Goal: Task Accomplishment & Management: Complete application form

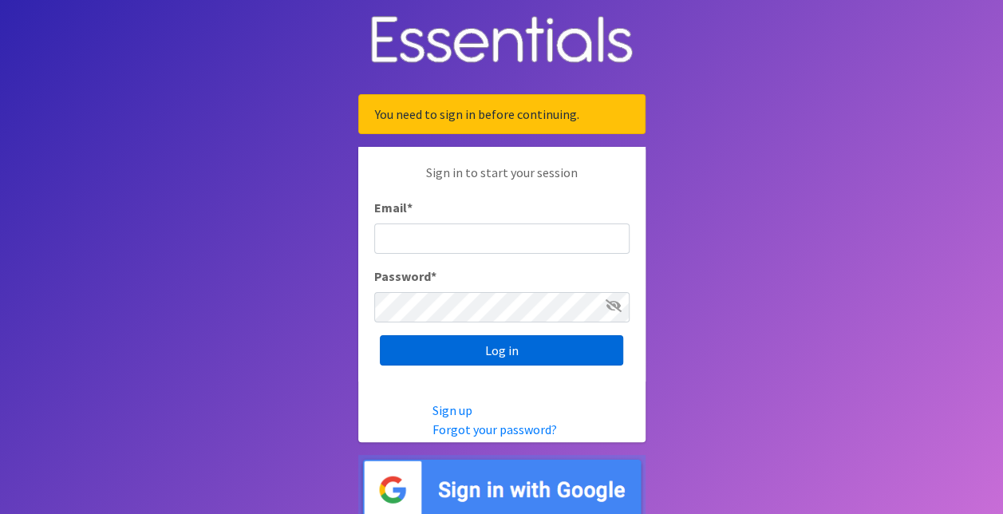
type input "[EMAIL_ADDRESS][DOMAIN_NAME]"
click at [552, 351] on input "Log in" at bounding box center [501, 350] width 243 height 30
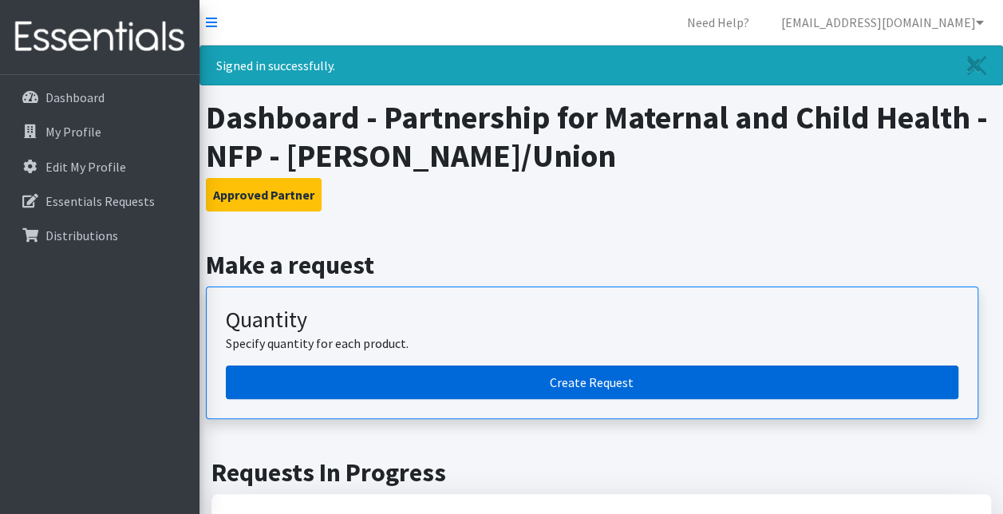
drag, startPoint x: 0, startPoint y: 0, endPoint x: 567, endPoint y: 375, distance: 679.7
click at [567, 375] on article "Quantity Specify quantity for each product. Create Request" at bounding box center [592, 352] width 772 height 132
click at [567, 375] on link "Create Request" at bounding box center [592, 381] width 732 height 33
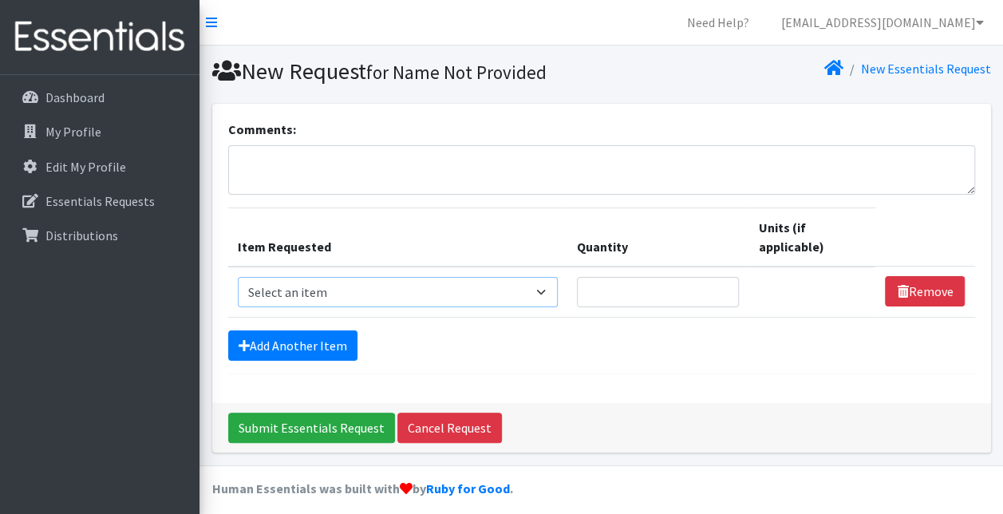
click at [540, 289] on select "Select an item # of Children this order will serve # of Individuals Living in H…" at bounding box center [398, 292] width 321 height 30
select select "11425"
click at [238, 277] on select "Select an item # of Children this order will serve # of Individuals Living in H…" at bounding box center [398, 292] width 321 height 30
click at [661, 297] on input "Quantity" at bounding box center [658, 292] width 162 height 30
click at [723, 293] on input "1" at bounding box center [658, 292] width 162 height 30
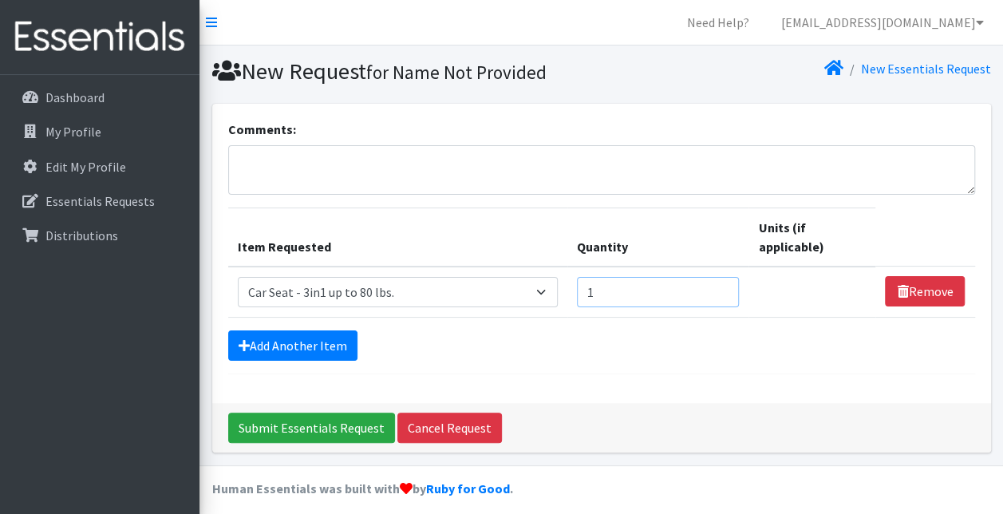
click at [723, 293] on input "1" at bounding box center [658, 292] width 162 height 30
click at [725, 296] on input "1" at bounding box center [658, 292] width 162 height 30
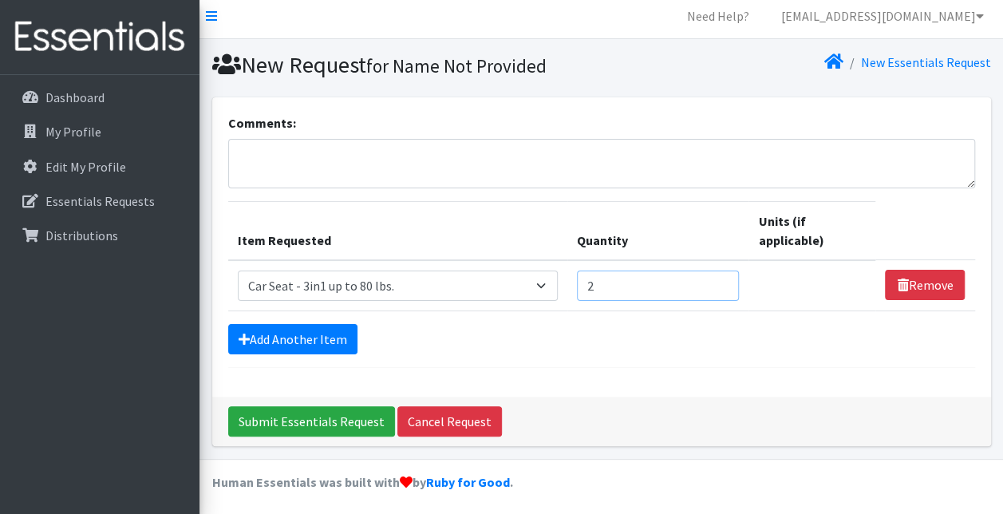
scroll to position [8, 0]
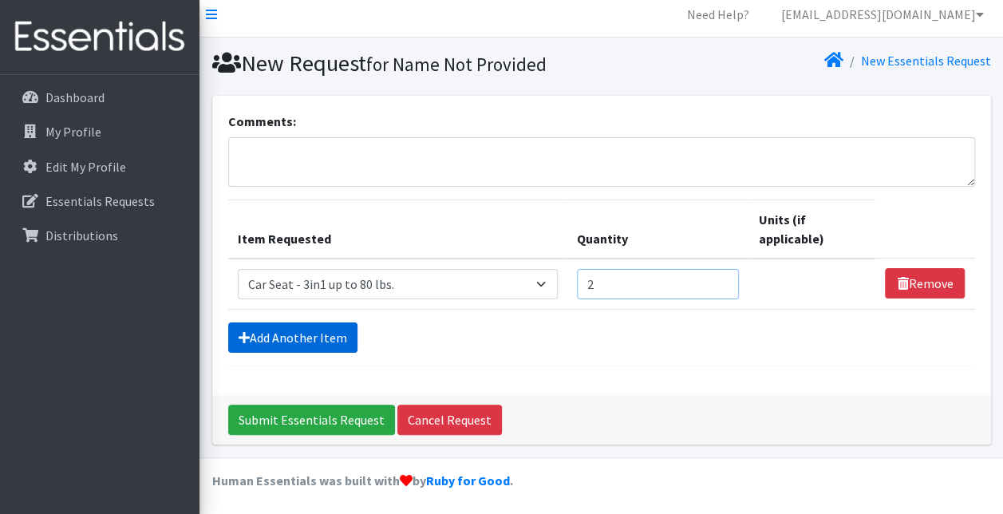
type input "2"
click at [316, 330] on link "Add Another Item" at bounding box center [292, 337] width 129 height 30
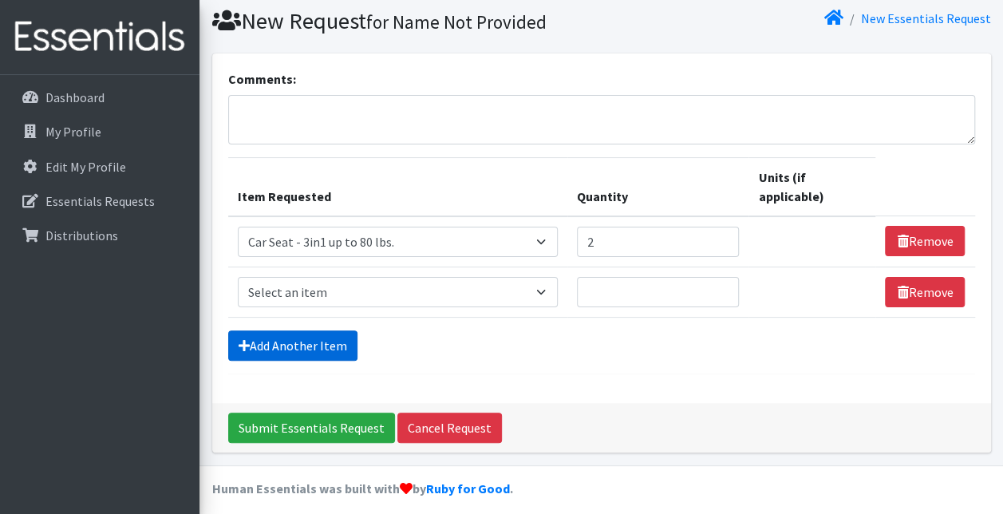
scroll to position [58, 0]
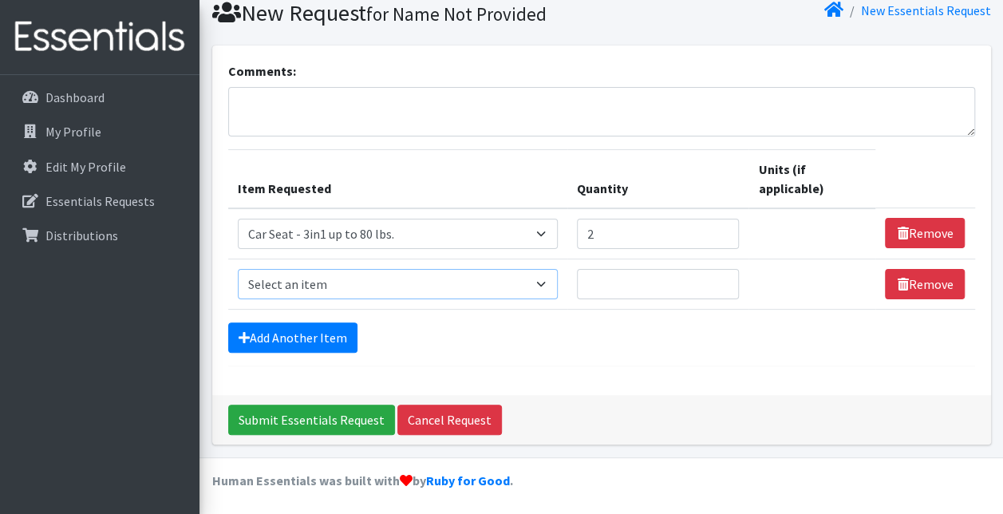
click at [545, 279] on select "Select an item # of Children this order will serve # of Individuals Living in H…" at bounding box center [398, 284] width 321 height 30
click at [778, 365] on hr at bounding box center [601, 365] width 747 height 1
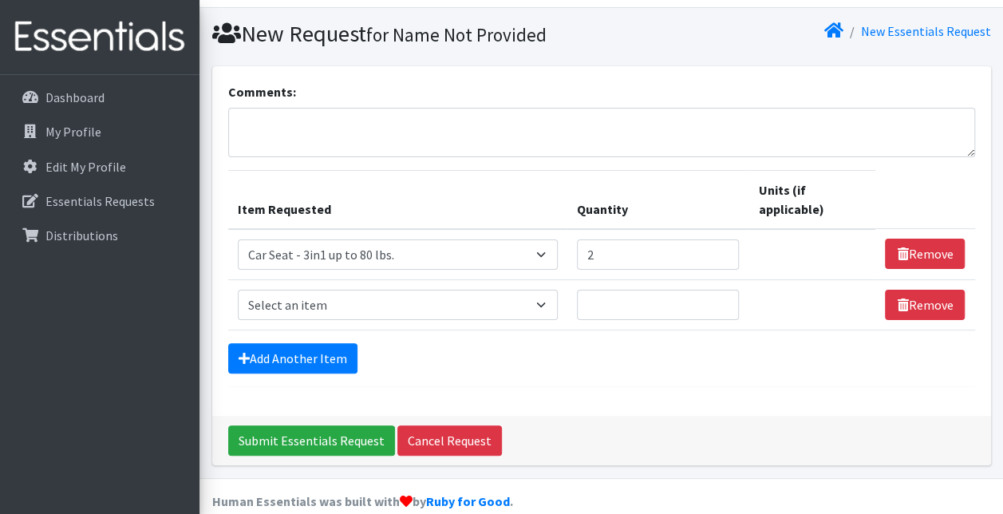
scroll to position [26, 0]
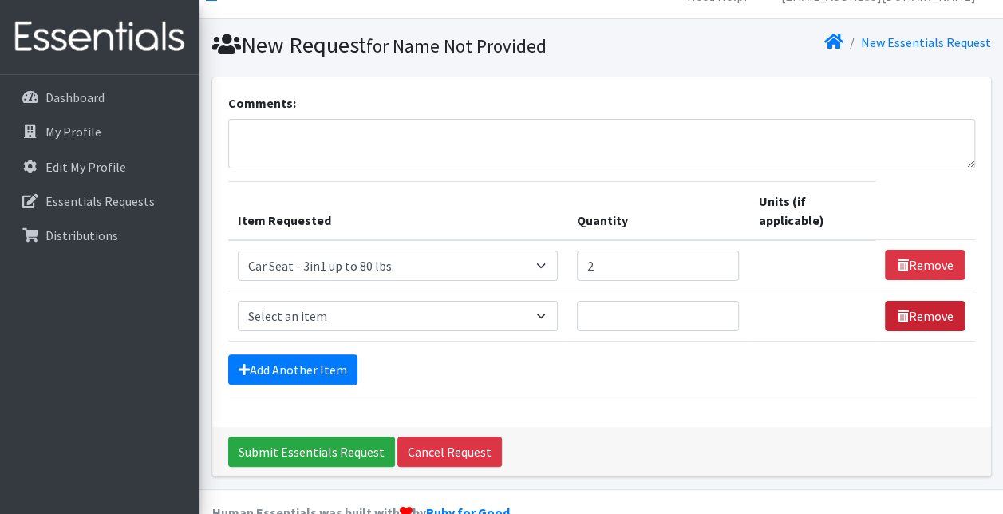
click at [932, 319] on link "Remove" at bounding box center [924, 316] width 80 height 30
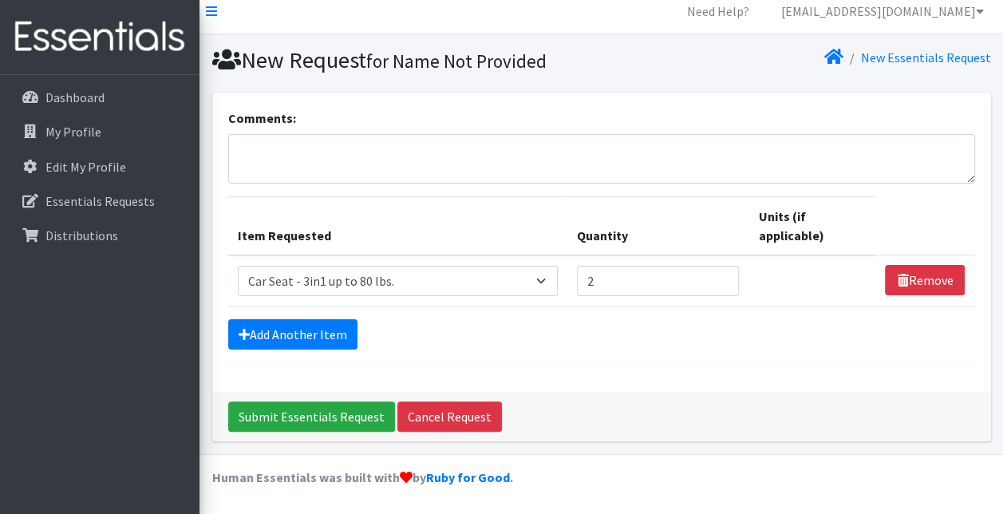
scroll to position [8, 0]
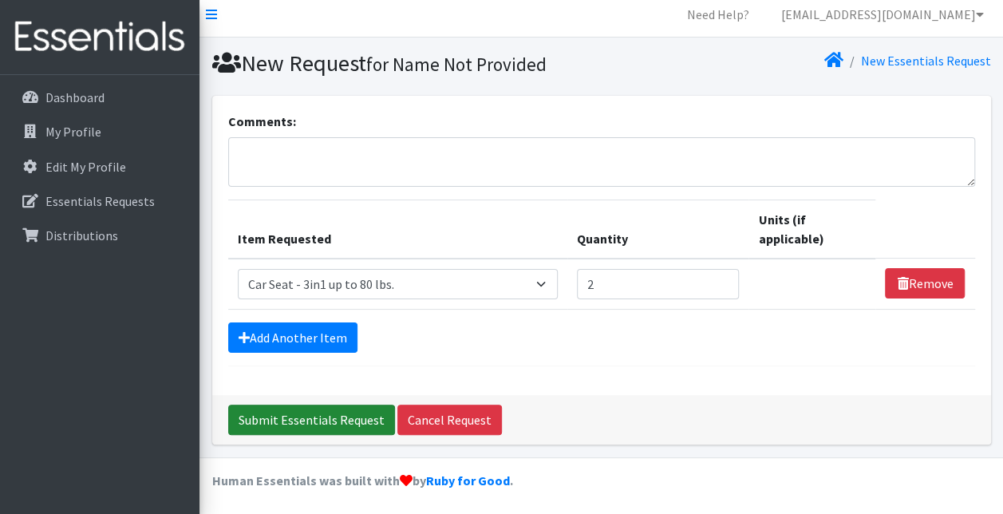
click at [298, 414] on input "Submit Essentials Request" at bounding box center [311, 419] width 167 height 30
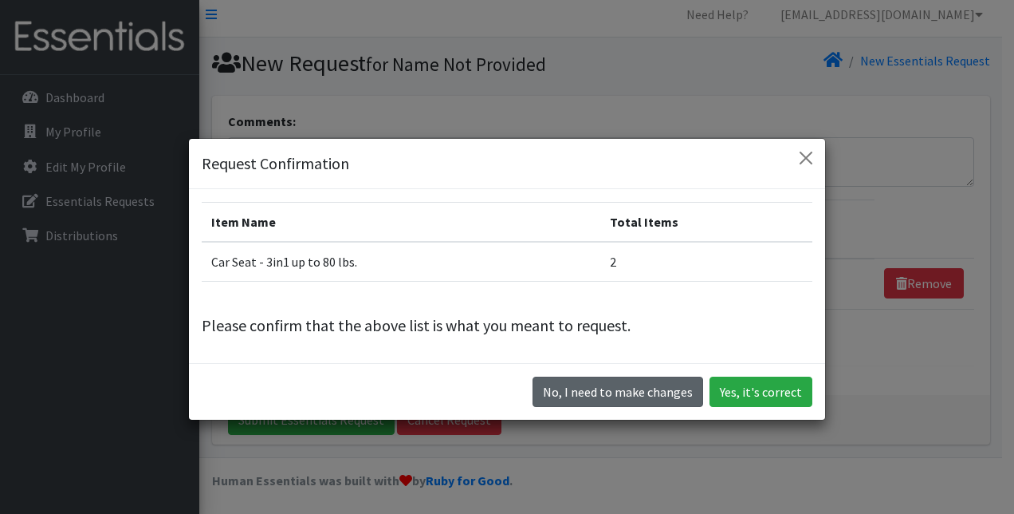
click at [631, 399] on button "No, I need to make changes" at bounding box center [618, 391] width 171 height 30
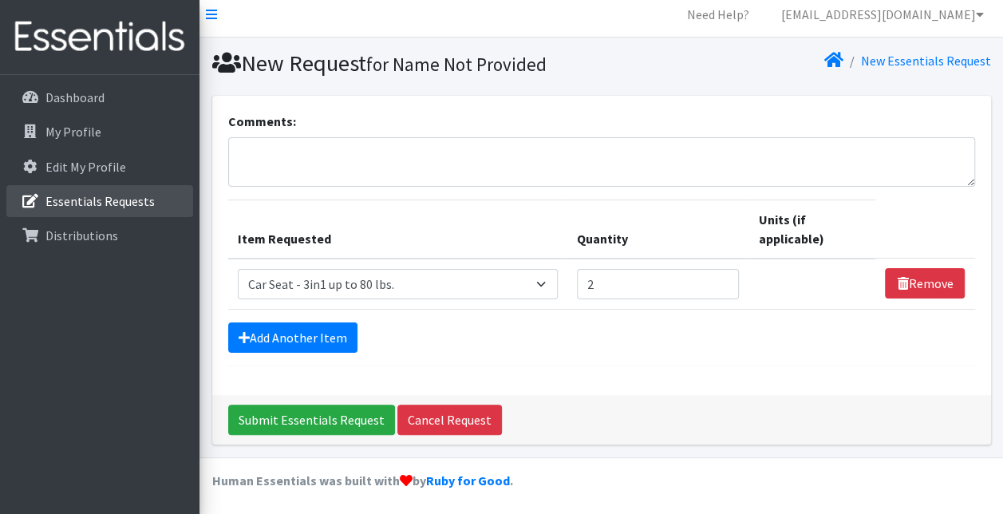
click at [70, 212] on link "Essentials Requests" at bounding box center [99, 201] width 187 height 32
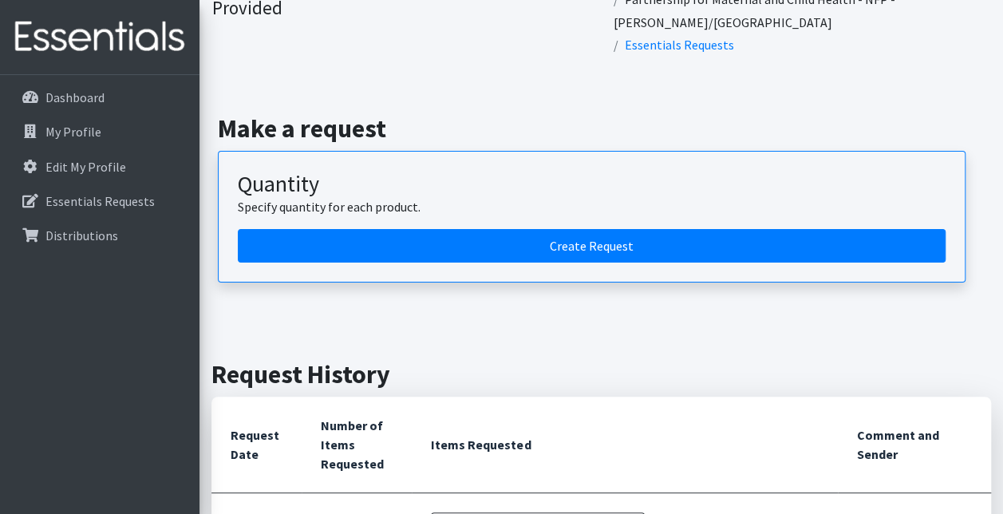
scroll to position [69, 0]
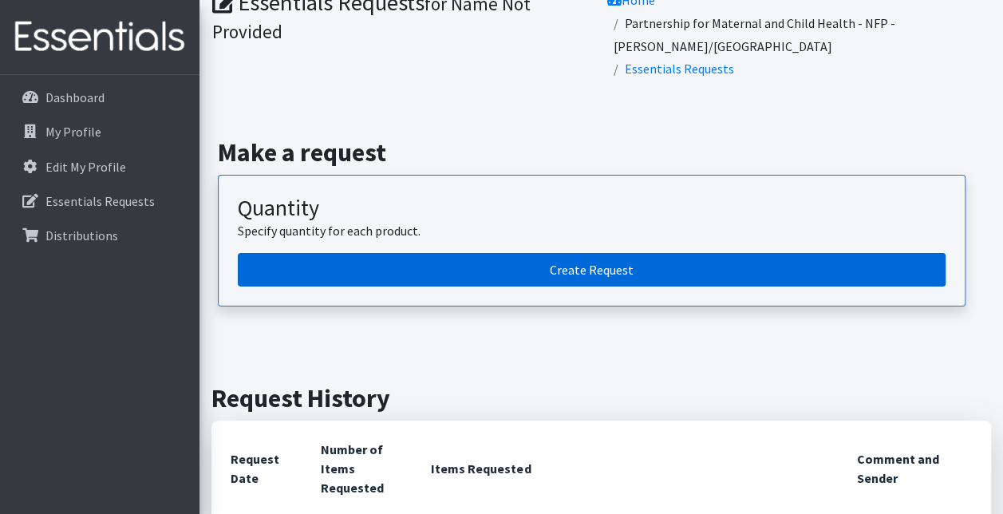
click at [628, 253] on link "Create Request" at bounding box center [591, 269] width 707 height 33
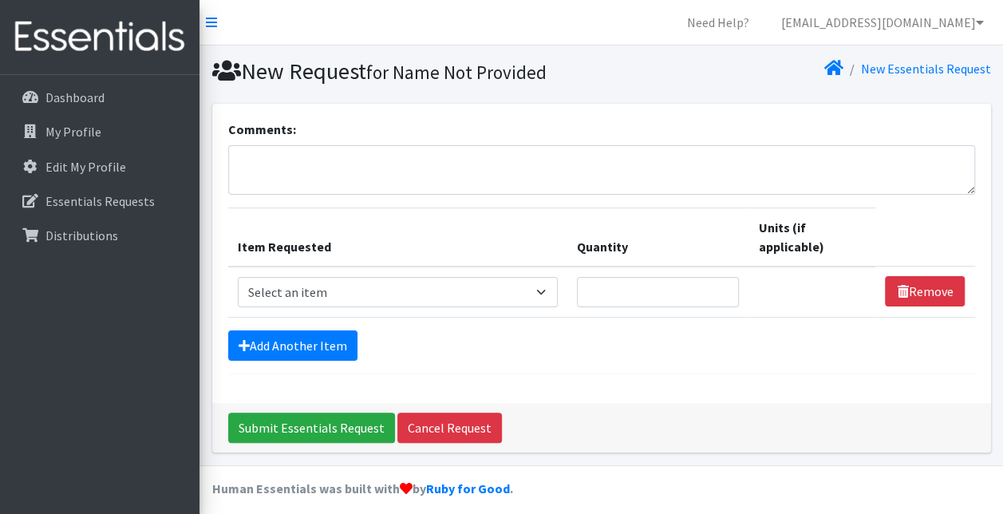
scroll to position [8, 0]
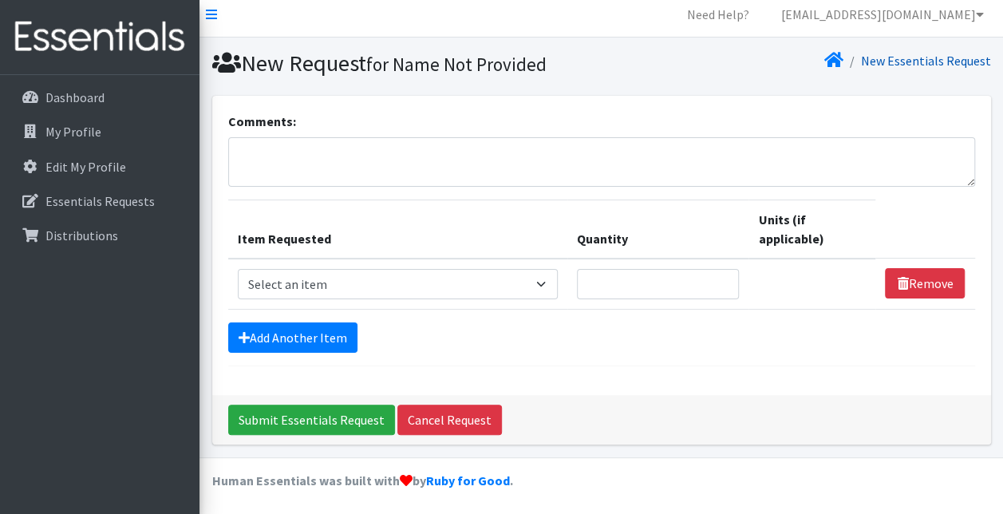
click at [920, 56] on link "New Essentials Request" at bounding box center [926, 61] width 130 height 16
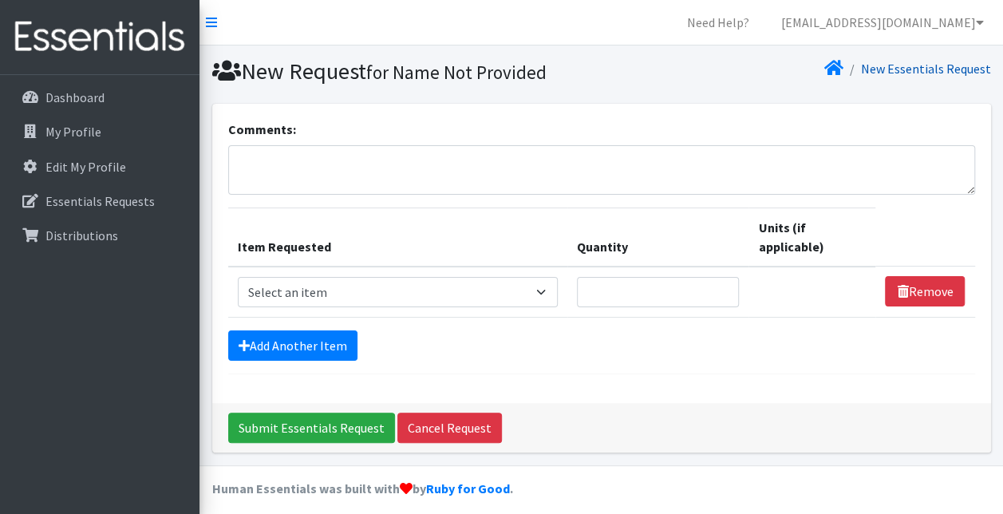
click at [919, 66] on link "New Essentials Request" at bounding box center [926, 69] width 130 height 16
click at [97, 93] on p "Dashboard" at bounding box center [74, 97] width 59 height 16
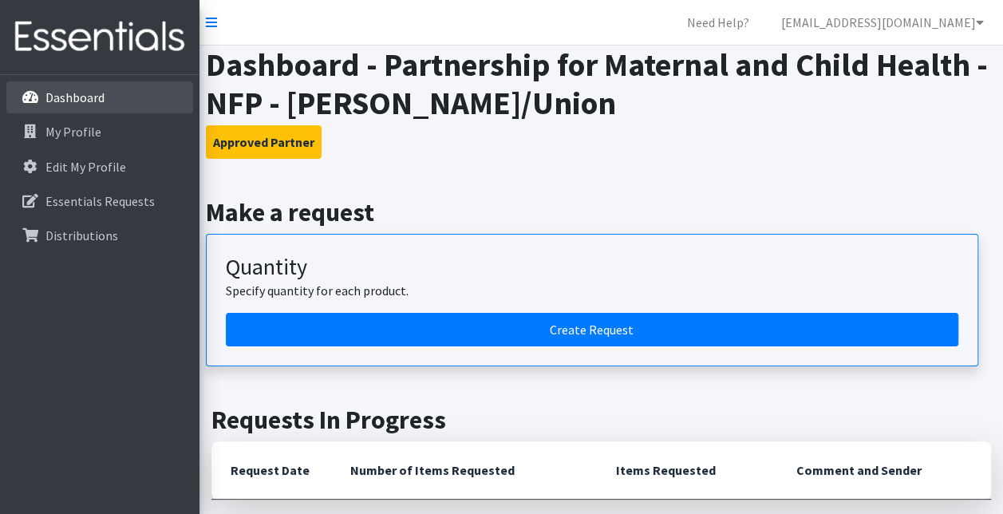
click at [66, 93] on p "Dashboard" at bounding box center [74, 97] width 59 height 16
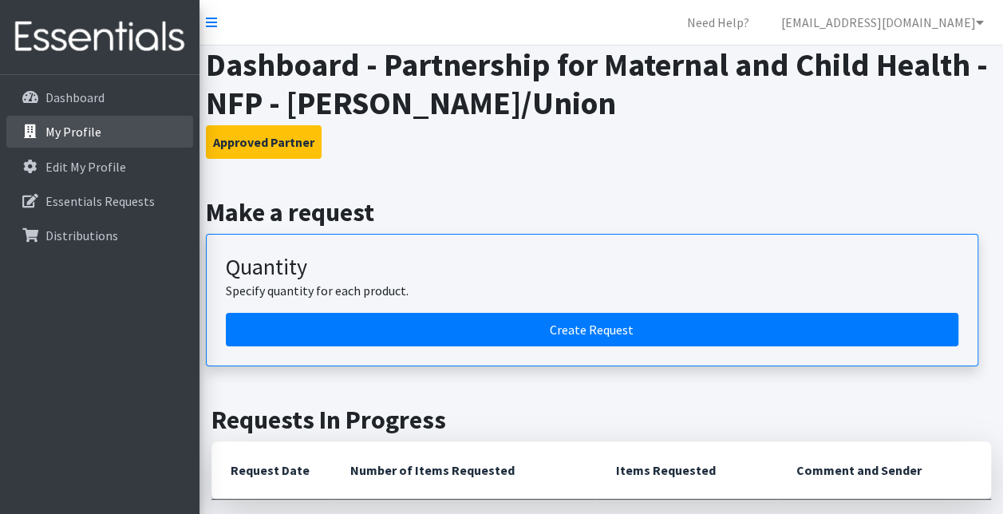
click at [89, 134] on p "My Profile" at bounding box center [73, 132] width 56 height 16
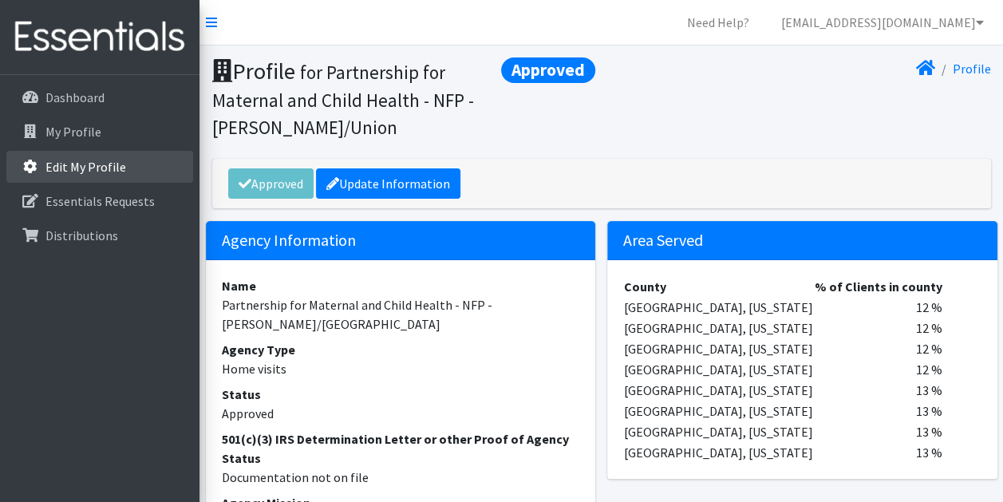
click at [94, 173] on p "Edit My Profile" at bounding box center [85, 167] width 81 height 16
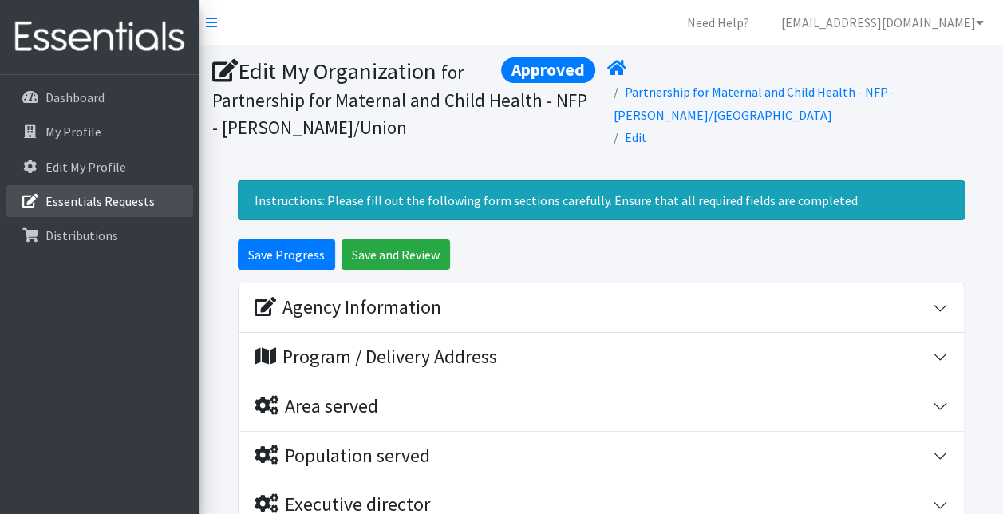
click at [96, 198] on p "Essentials Requests" at bounding box center [99, 201] width 109 height 16
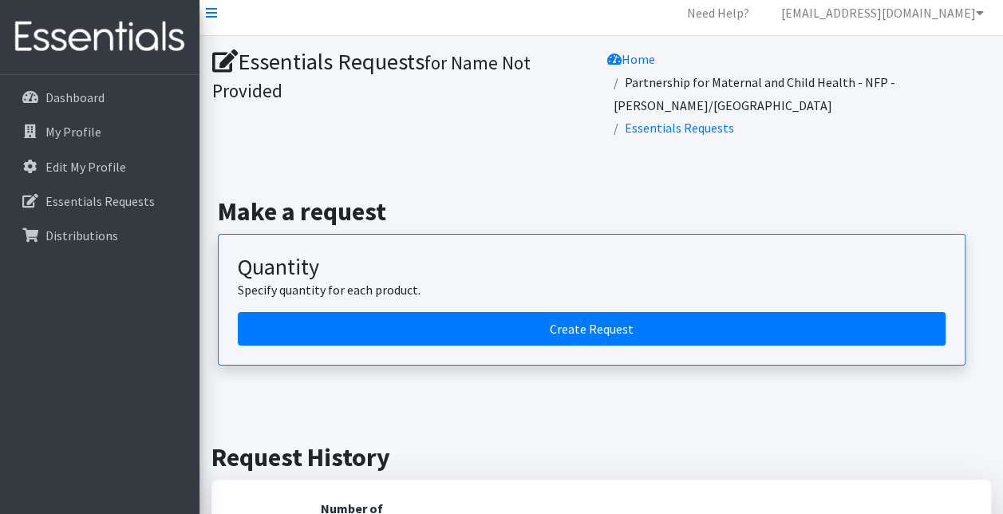
scroll to position [10, 0]
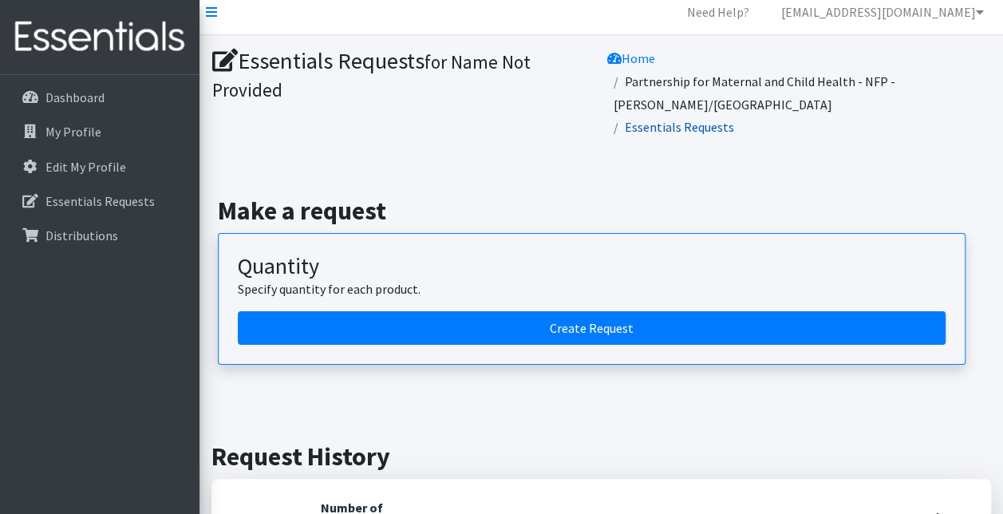
click at [705, 119] on link "Essentials Requests" at bounding box center [678, 127] width 109 height 16
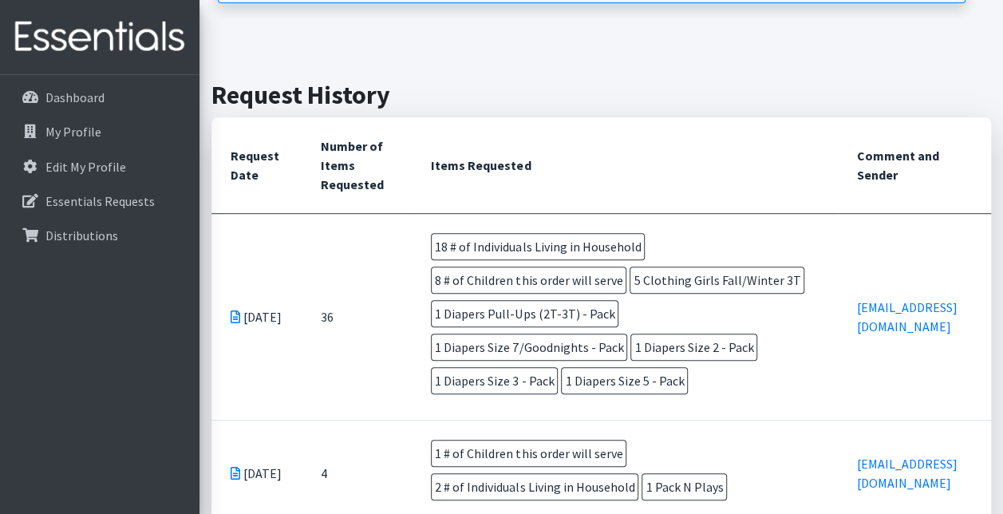
scroll to position [389, 0]
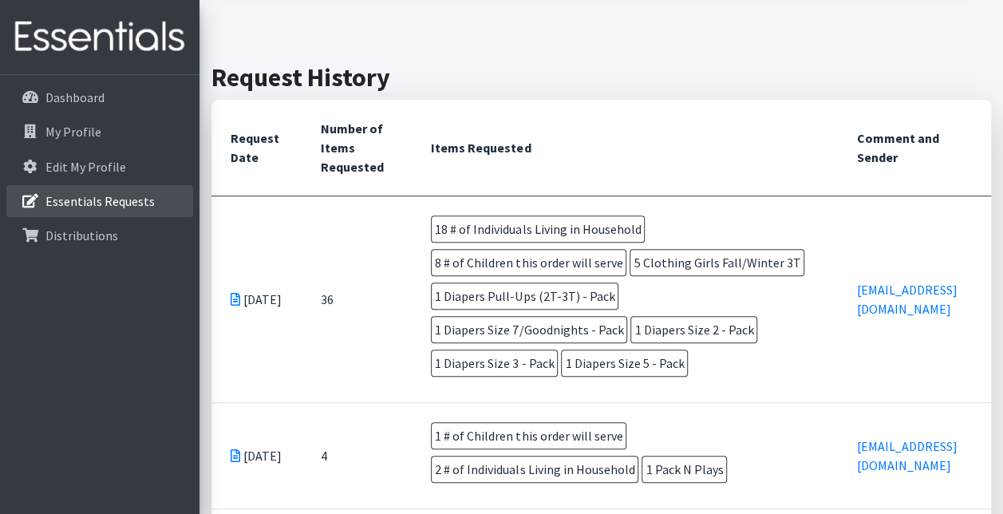
click at [177, 193] on link "Essentials Requests" at bounding box center [99, 201] width 187 height 32
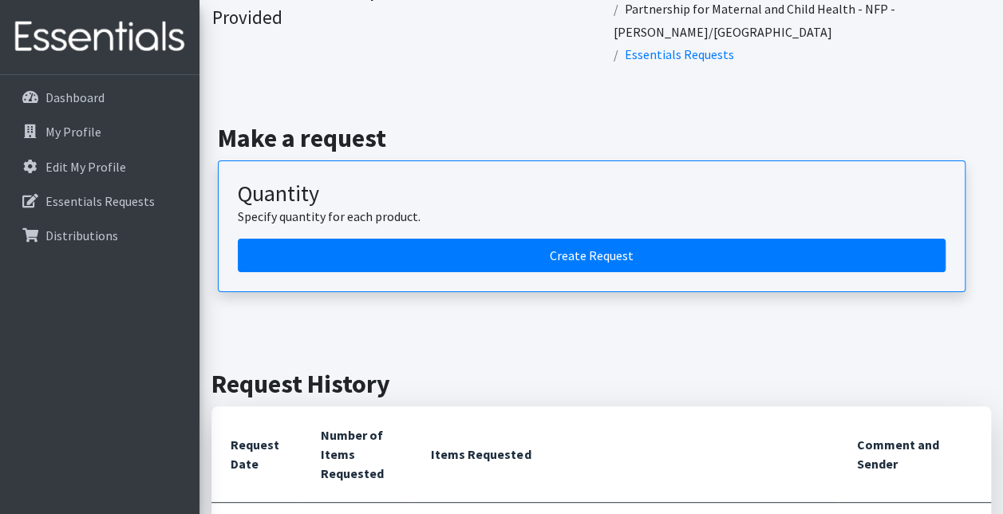
scroll to position [37, 0]
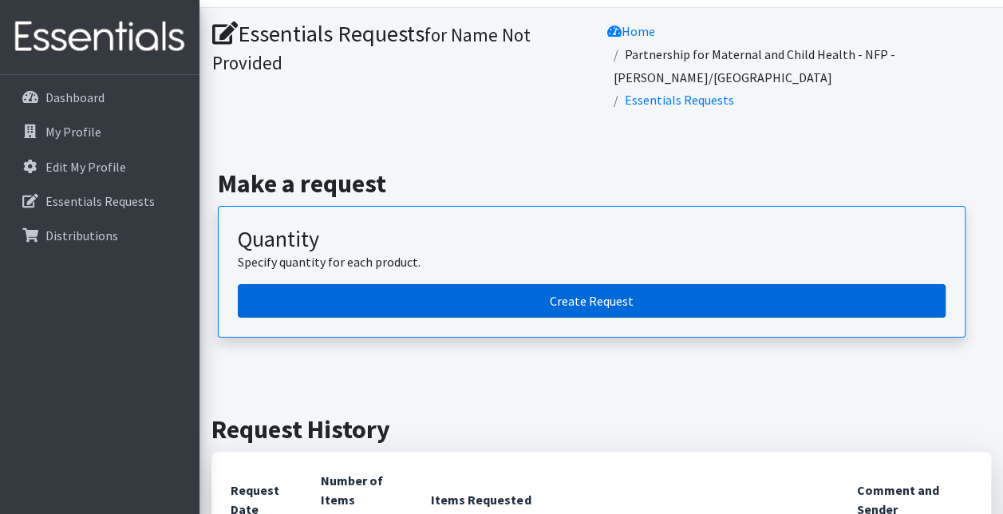
click at [632, 284] on link "Create Request" at bounding box center [591, 300] width 707 height 33
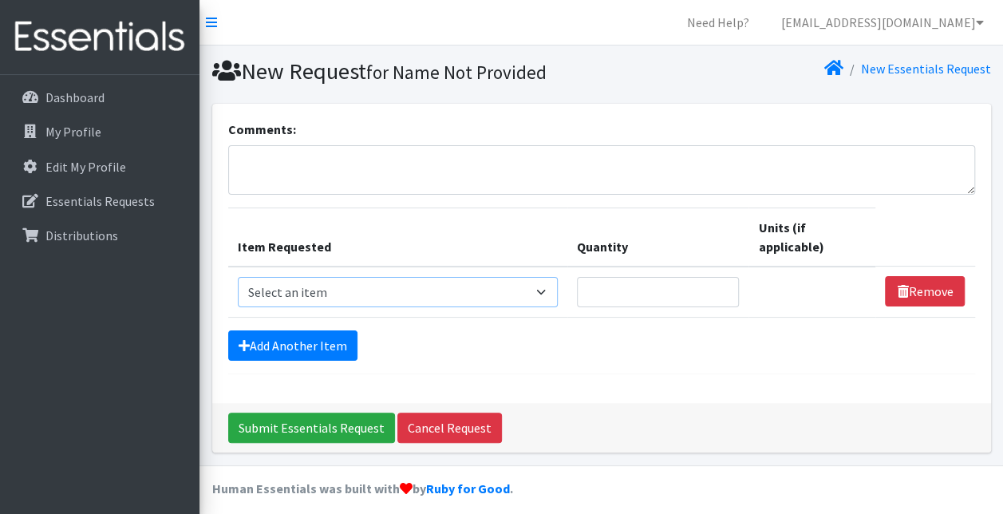
click at [538, 295] on select "Select an item # of Children this order will serve # of Individuals Living in H…" at bounding box center [398, 292] width 321 height 30
select select "13431"
click at [238, 277] on select "Select an item # of Children this order will serve # of Individuals Living in H…" at bounding box center [398, 292] width 321 height 30
click at [614, 290] on input "Quantity" at bounding box center [658, 292] width 162 height 30
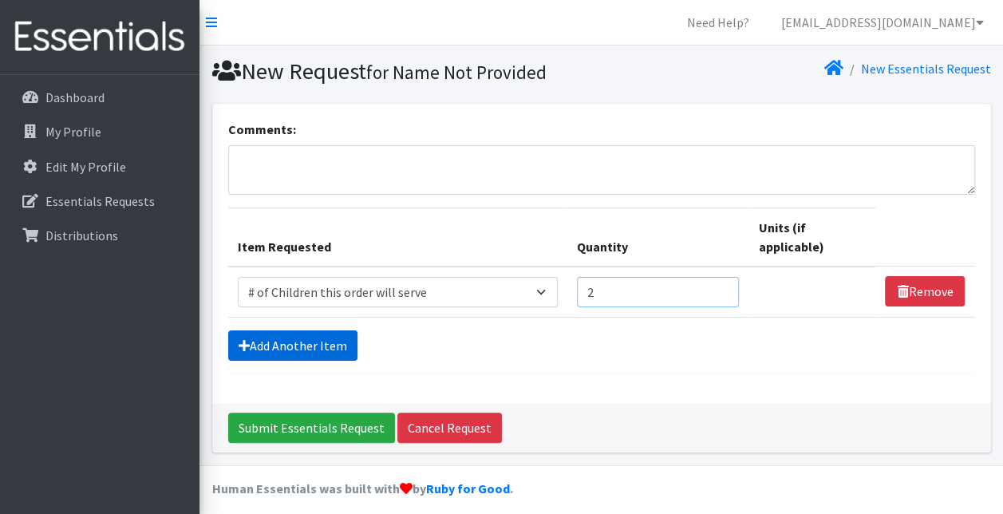
type input "2"
click at [270, 339] on link "Add Another Item" at bounding box center [292, 345] width 129 height 30
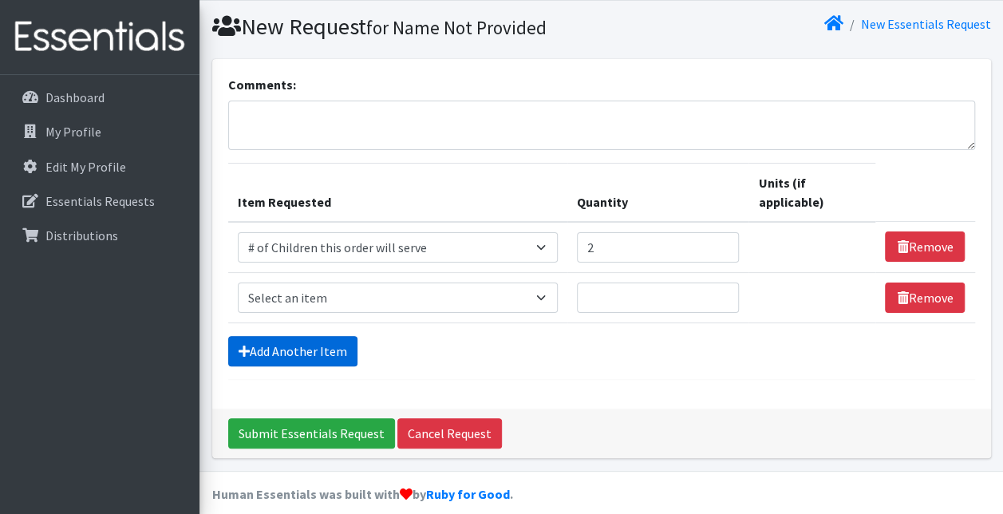
scroll to position [58, 0]
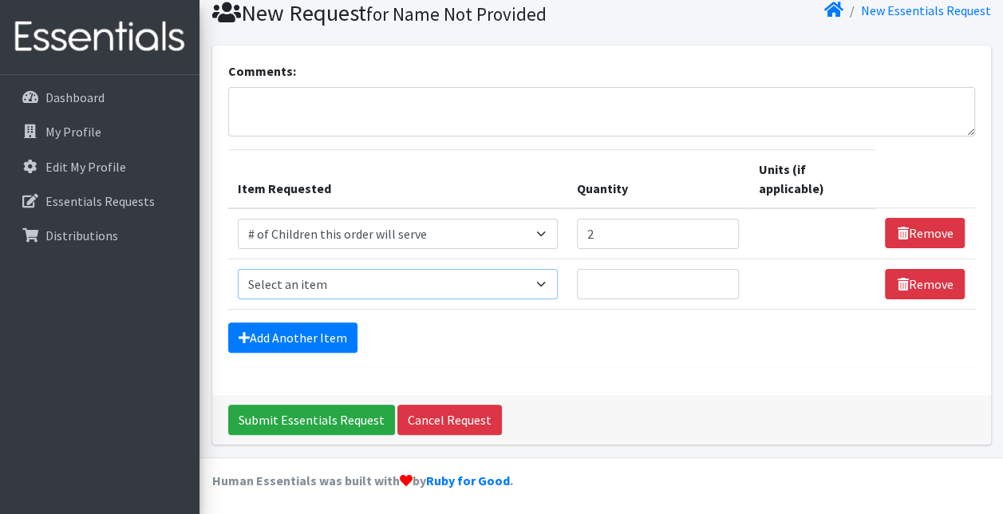
click at [547, 284] on select "Select an item # of Children this order will serve # of Individuals Living in H…" at bounding box center [398, 284] width 321 height 30
select select "6076"
click at [238, 269] on select "Select an item # of Children this order will serve # of Individuals Living in H…" at bounding box center [398, 284] width 321 height 30
click at [628, 284] on input "Quantity" at bounding box center [658, 284] width 162 height 30
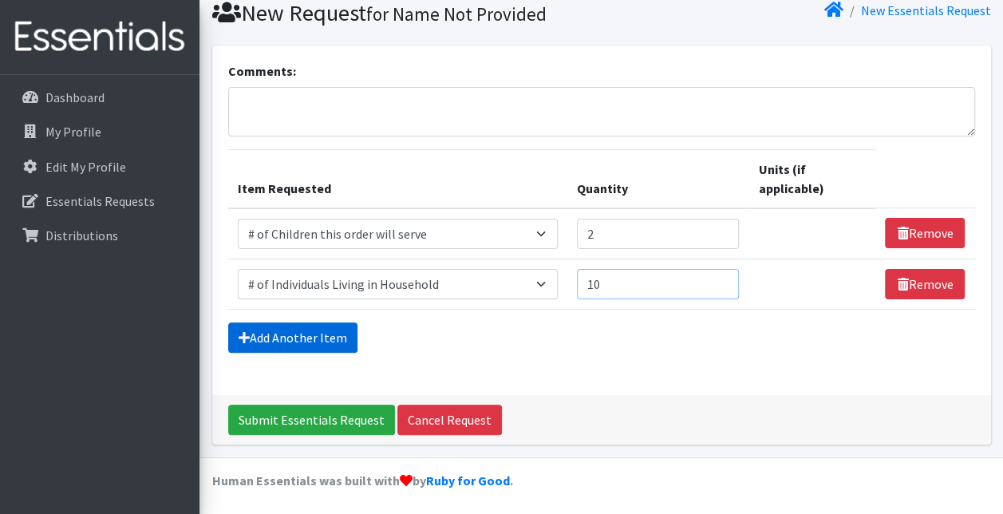
type input "10"
click at [301, 337] on link "Add Another Item" at bounding box center [292, 337] width 129 height 30
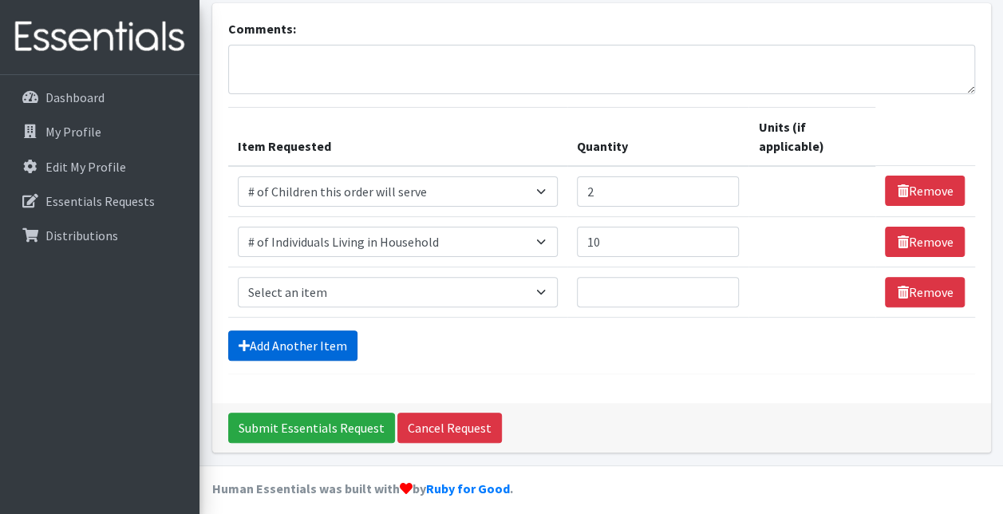
scroll to position [108, 0]
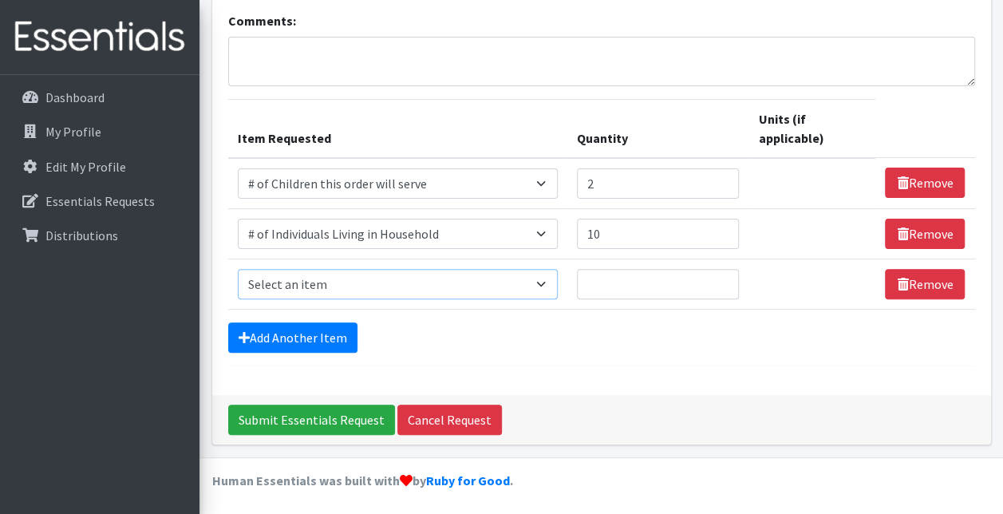
click at [552, 286] on select "Select an item # of Children this order will serve # of Individuals Living in H…" at bounding box center [398, 284] width 321 height 30
select select "11425"
click at [238, 269] on select "Select an item # of Children this order will serve # of Individuals Living in H…" at bounding box center [398, 284] width 321 height 30
click at [651, 284] on input "Quantity" at bounding box center [658, 284] width 162 height 30
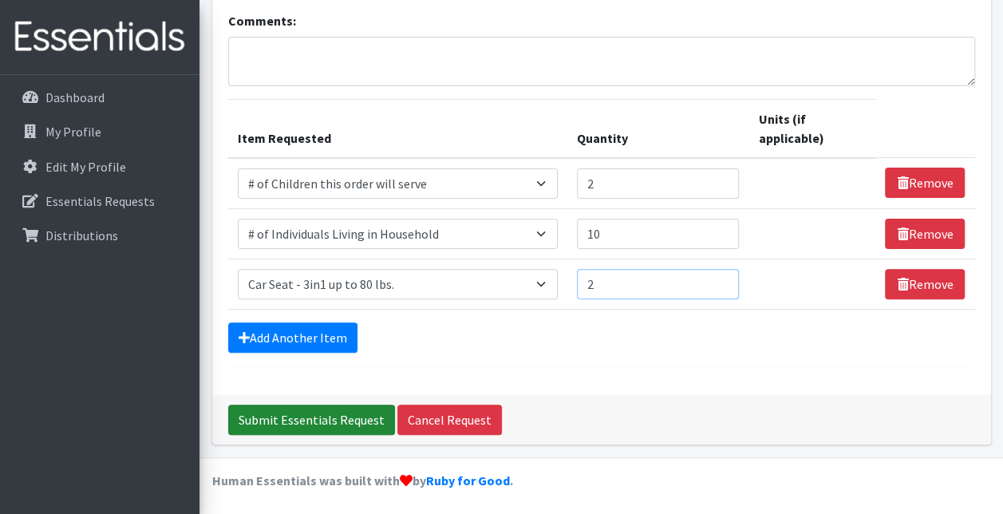
type input "2"
click at [322, 414] on input "Submit Essentials Request" at bounding box center [311, 419] width 167 height 30
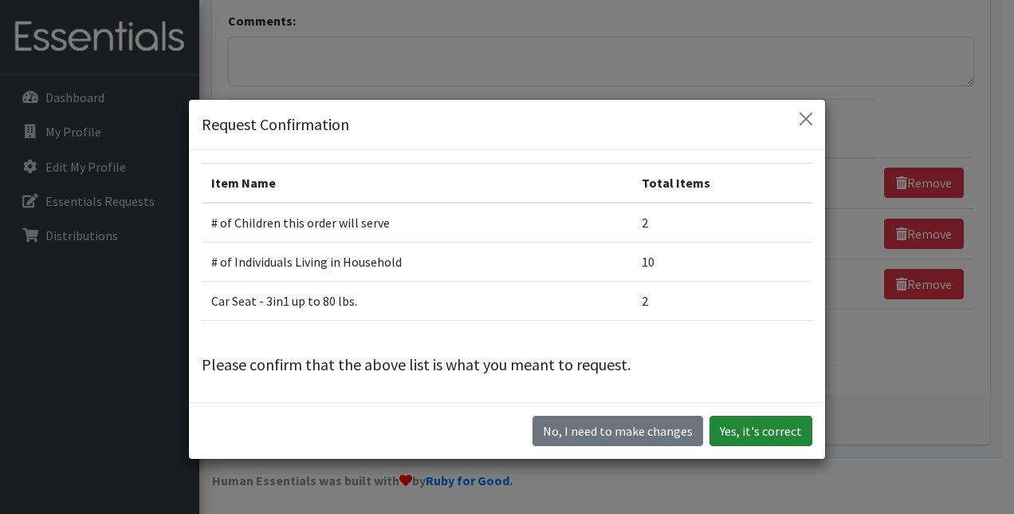
click at [751, 427] on button "Yes, it's correct" at bounding box center [761, 431] width 103 height 30
